Goal: Use online tool/utility: Use online tool/utility

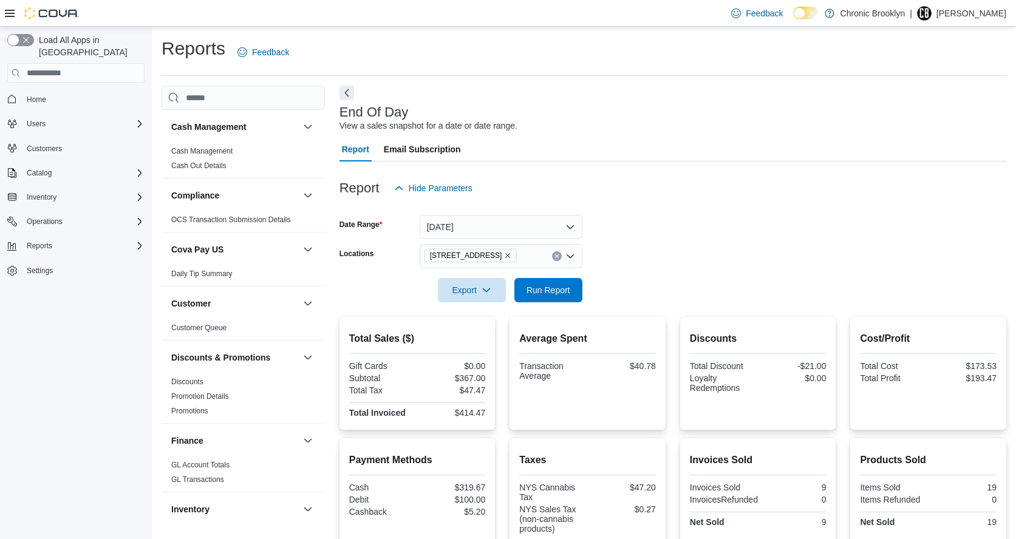
scroll to position [109, 0]
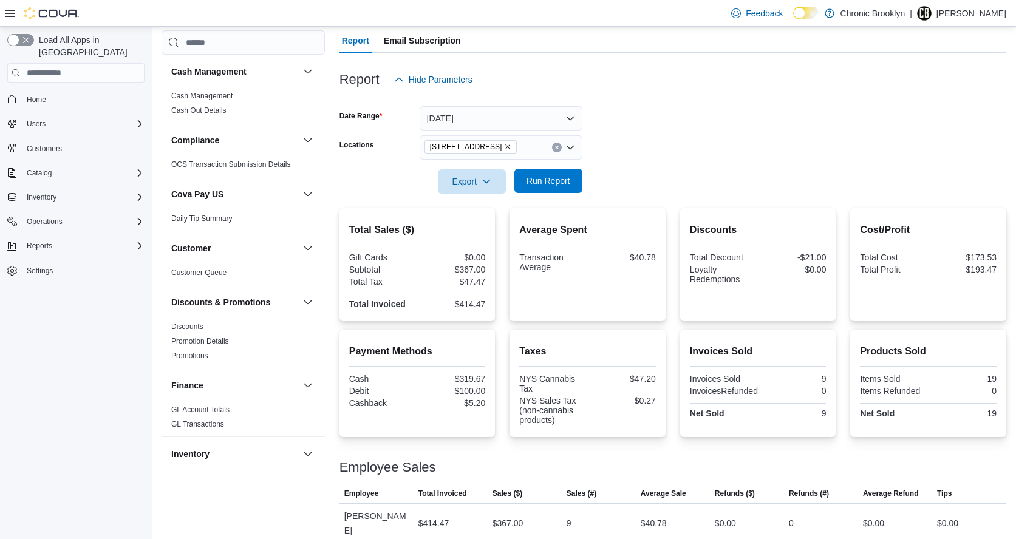
click at [548, 185] on span "Run Report" at bounding box center [548, 181] width 44 height 12
